Goal: Task Accomplishment & Management: Manage account settings

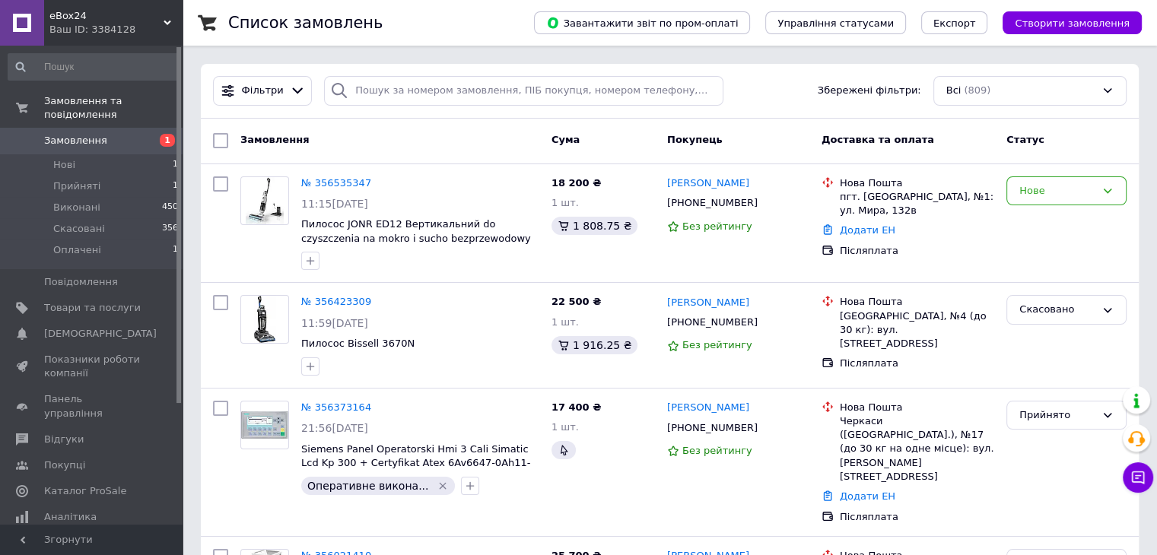
click at [748, 90] on div "Фільтри Збережені фільтри: Всі (809)" at bounding box center [670, 91] width 926 height 30
